Goal: Check status: Check status

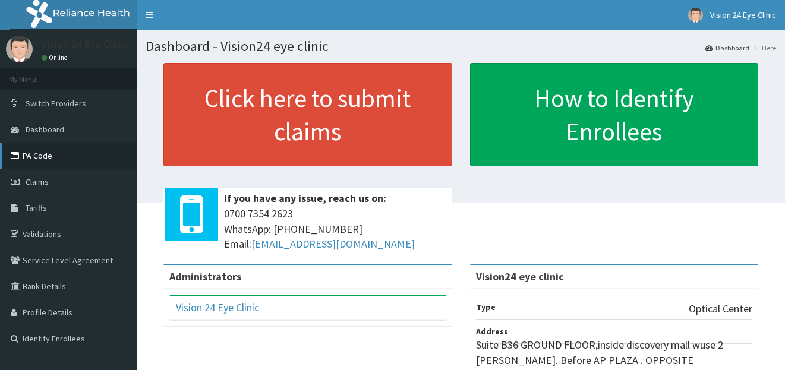
click at [45, 152] on link "PA Code" at bounding box center [68, 156] width 137 height 26
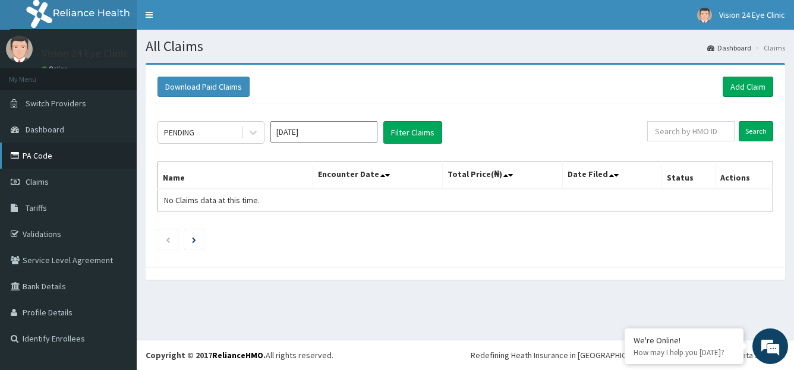
click at [28, 155] on link "PA Code" at bounding box center [68, 156] width 137 height 26
click at [418, 136] on button "Filter Claims" at bounding box center [412, 132] width 59 height 23
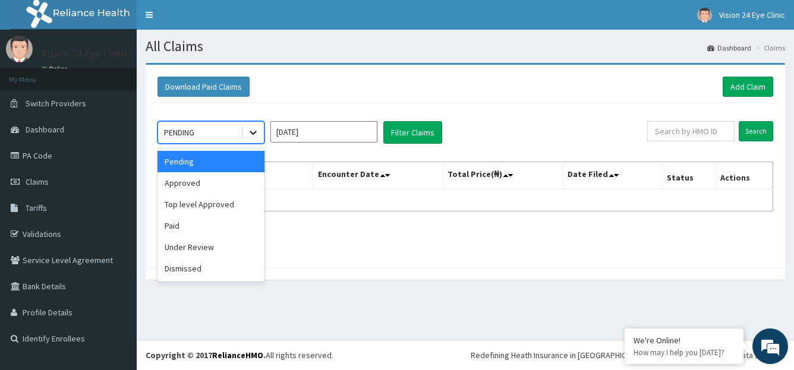
click at [255, 129] on icon at bounding box center [253, 133] width 12 height 12
click at [209, 182] on div "Approved" at bounding box center [210, 182] width 107 height 21
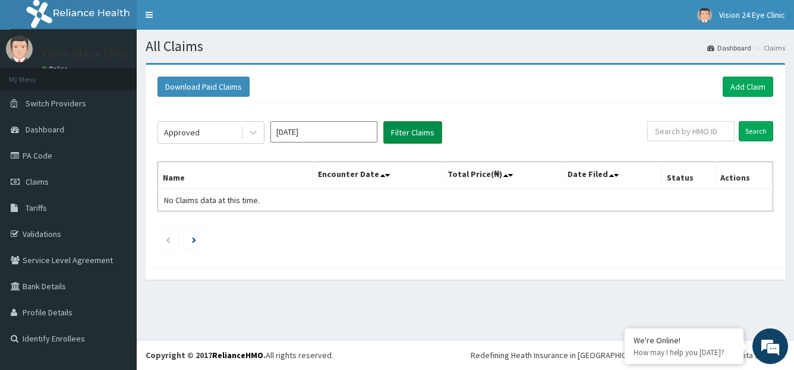
click at [401, 126] on button "Filter Claims" at bounding box center [412, 132] width 59 height 23
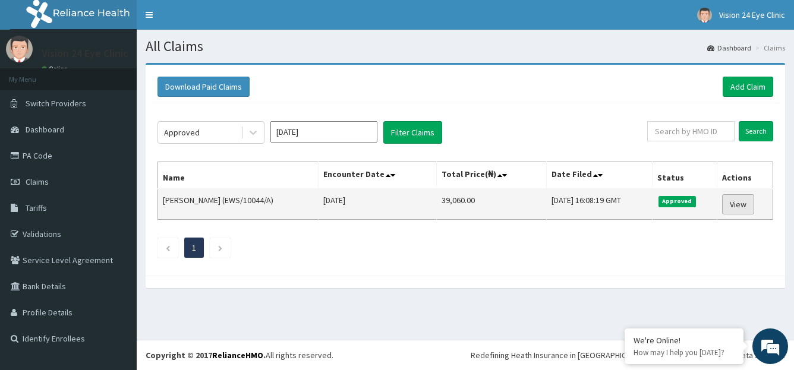
click at [738, 204] on link "View" at bounding box center [738, 204] width 32 height 20
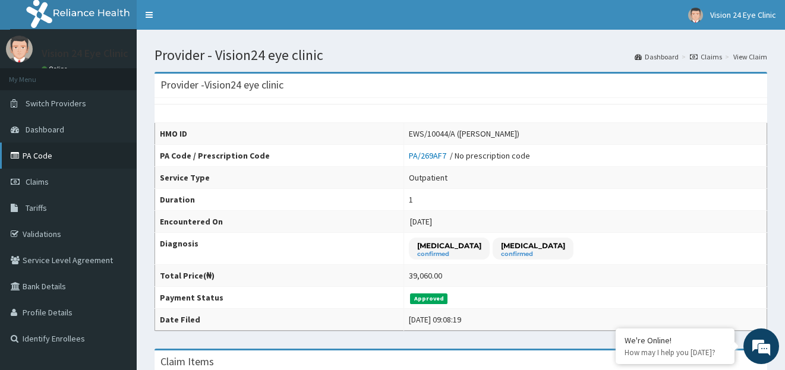
click at [42, 151] on link "PA Code" at bounding box center [68, 156] width 137 height 26
